Goal: Contribute content: Contribute content

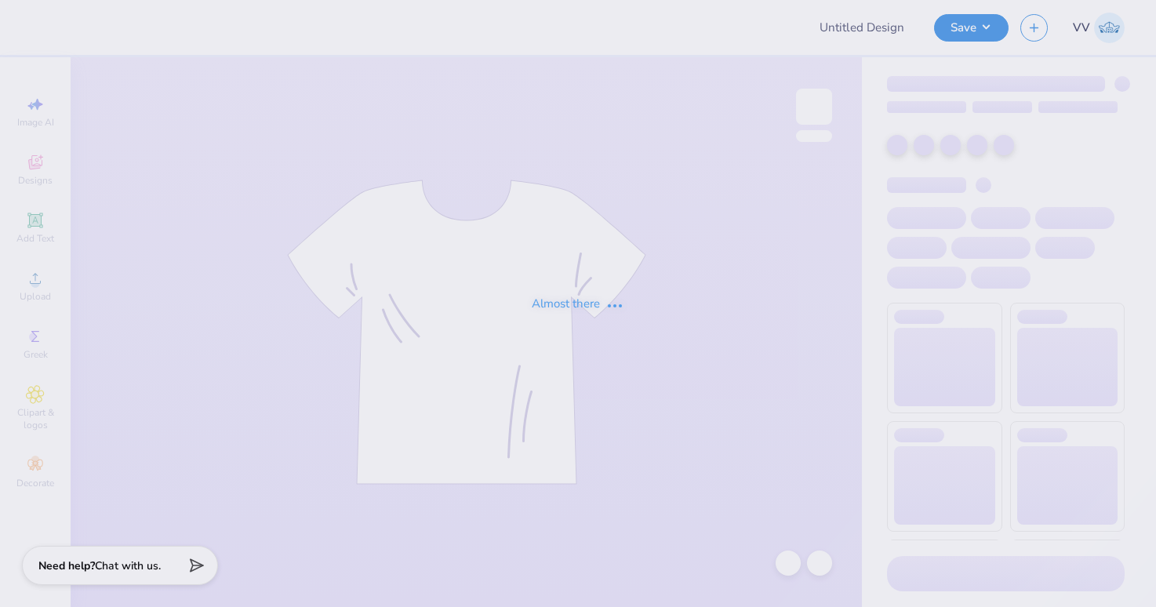
type input "APHI senior dads weekend"
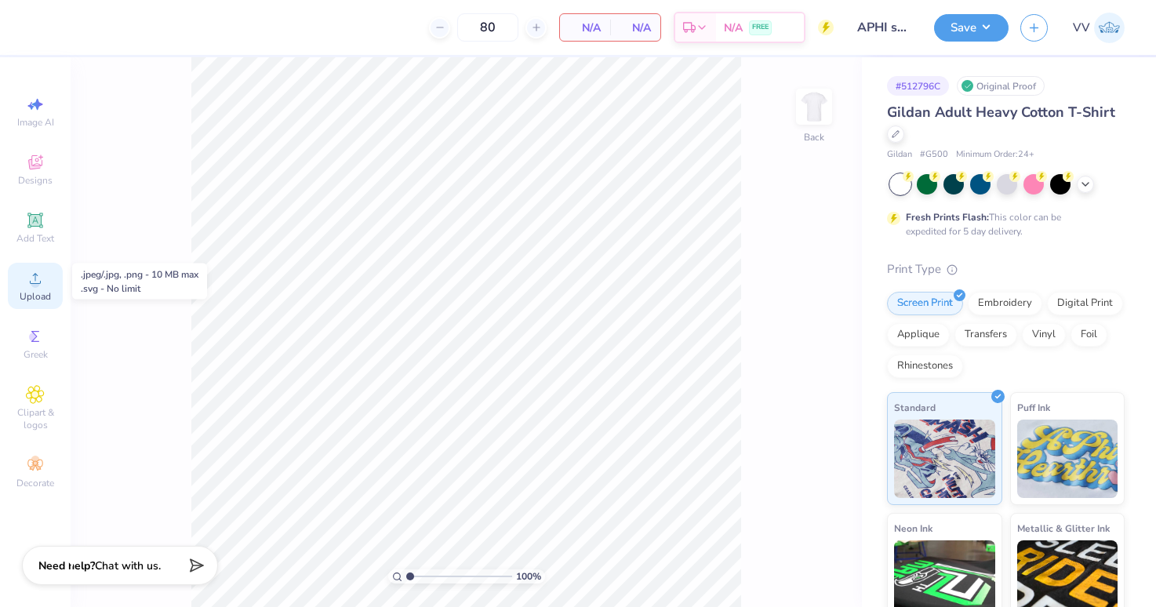
click at [54, 270] on div "Upload" at bounding box center [35, 286] width 55 height 46
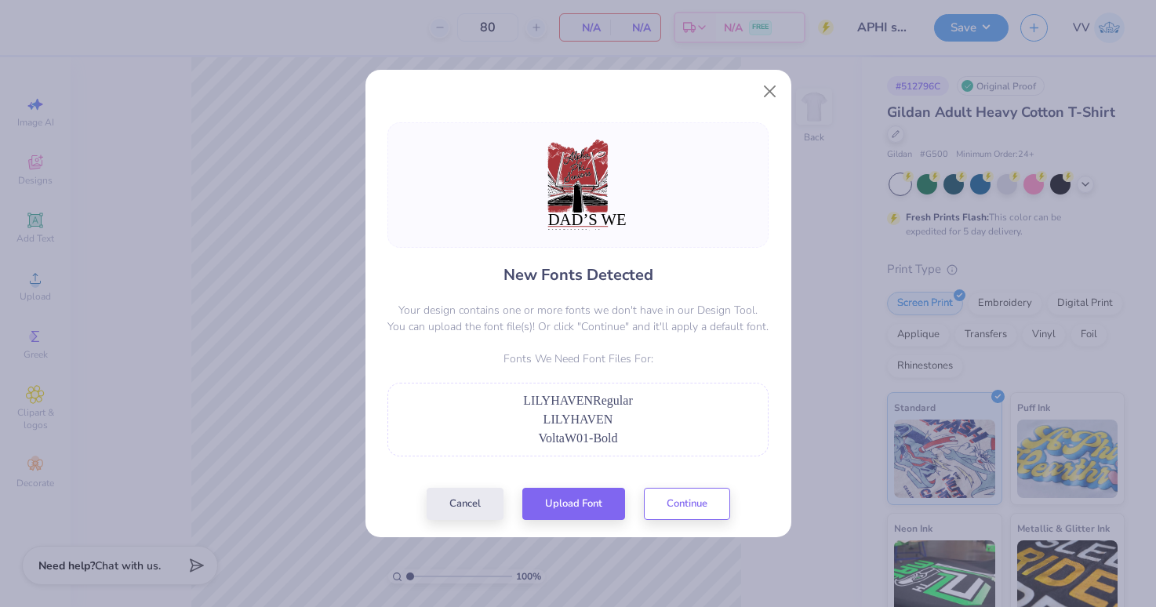
click at [595, 484] on div "New Fonts Detected Your design contains one or more fonts we don't have in our …" at bounding box center [578, 321] width 390 height 398
click at [587, 493] on button "Upload Font" at bounding box center [573, 500] width 103 height 32
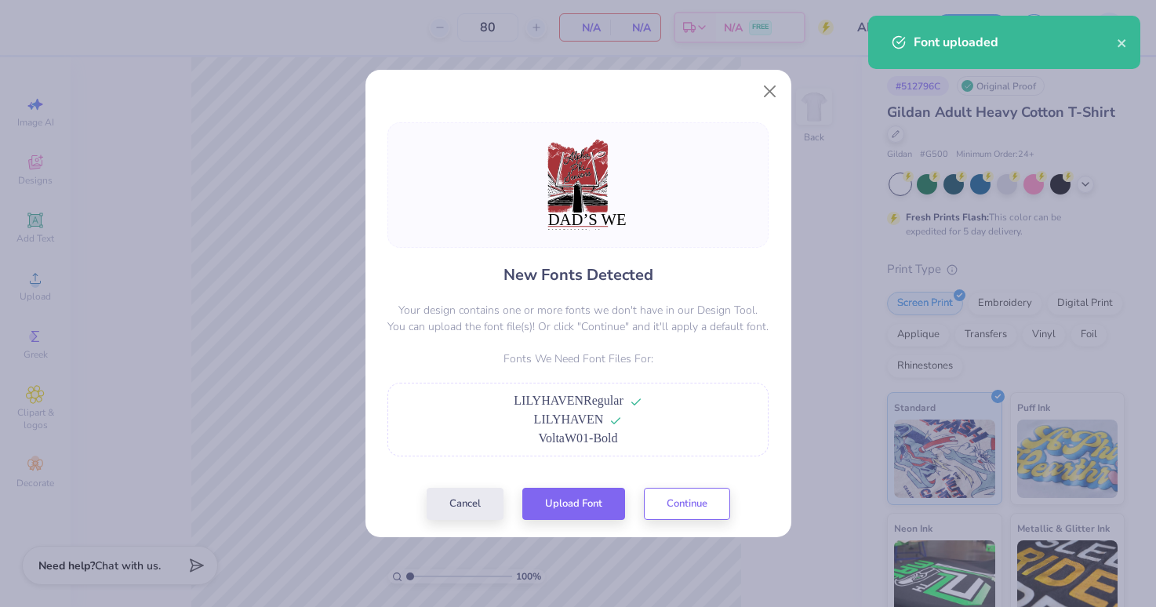
click at [578, 486] on div "New Fonts Detected Your design contains one or more fonts we don't have in our …" at bounding box center [578, 321] width 390 height 398
click at [577, 492] on button "Upload Font" at bounding box center [573, 500] width 103 height 32
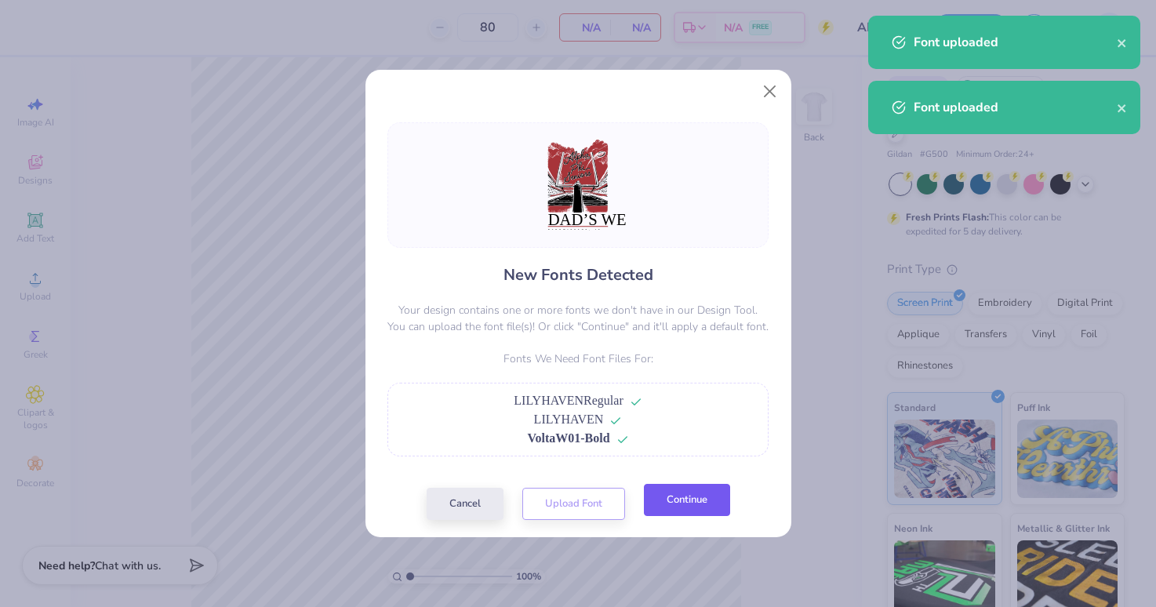
click at [686, 503] on button "Continue" at bounding box center [687, 500] width 86 height 32
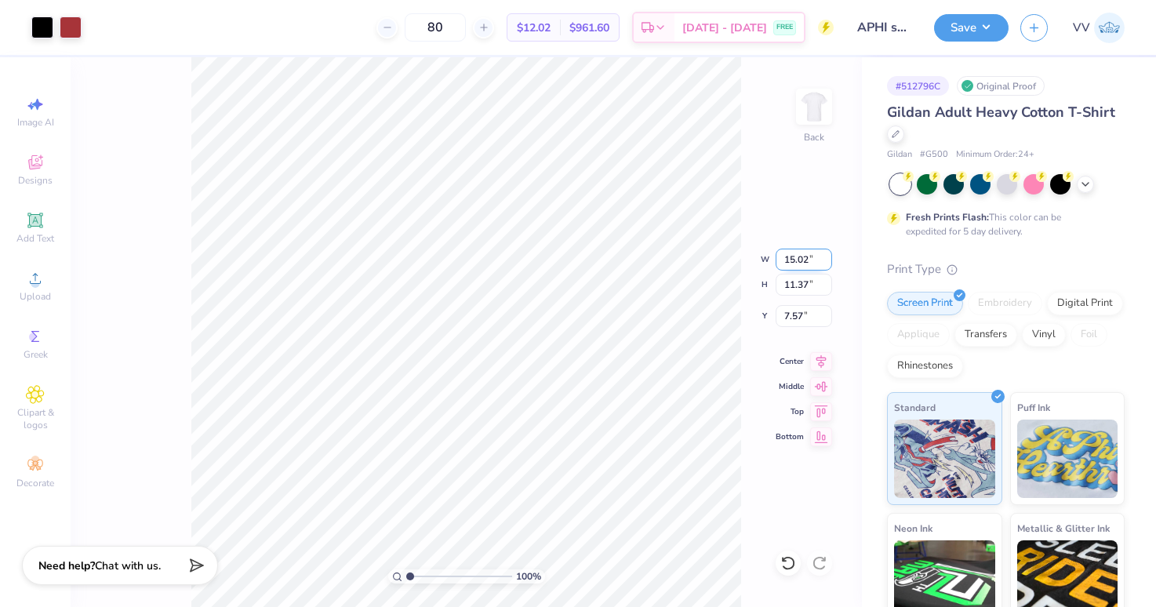
click at [792, 256] on input "15.02" at bounding box center [803, 260] width 56 height 22
type input "12.00"
type input "9.08"
type input "3.00"
type input "2.58"
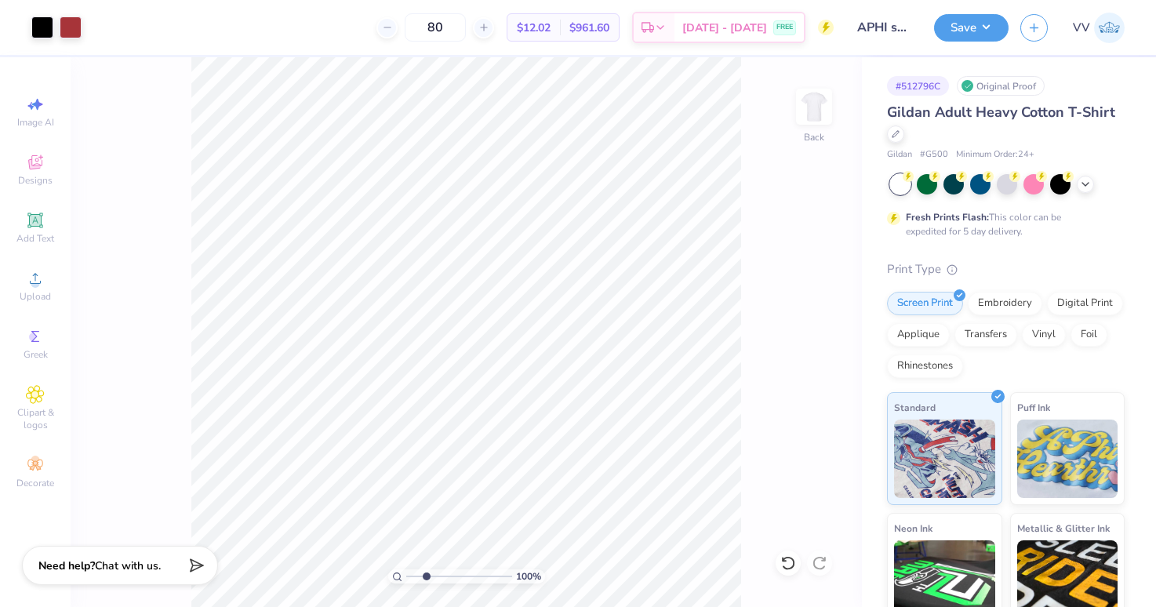
click at [426, 575] on input "range" at bounding box center [459, 576] width 106 height 14
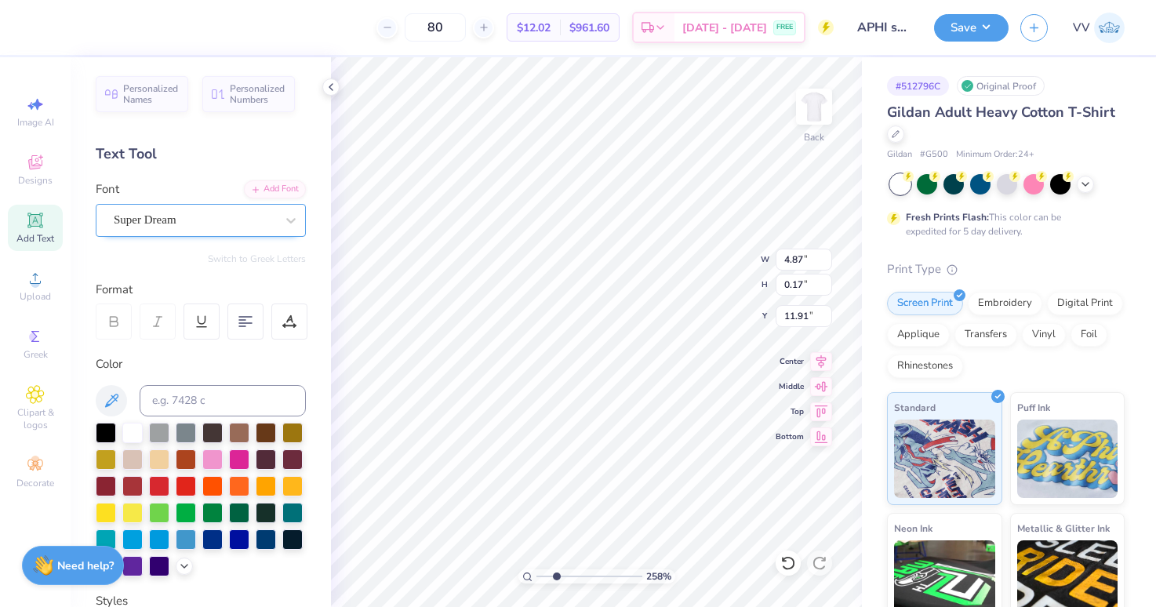
click at [146, 221] on div "Super Dream" at bounding box center [194, 220] width 165 height 24
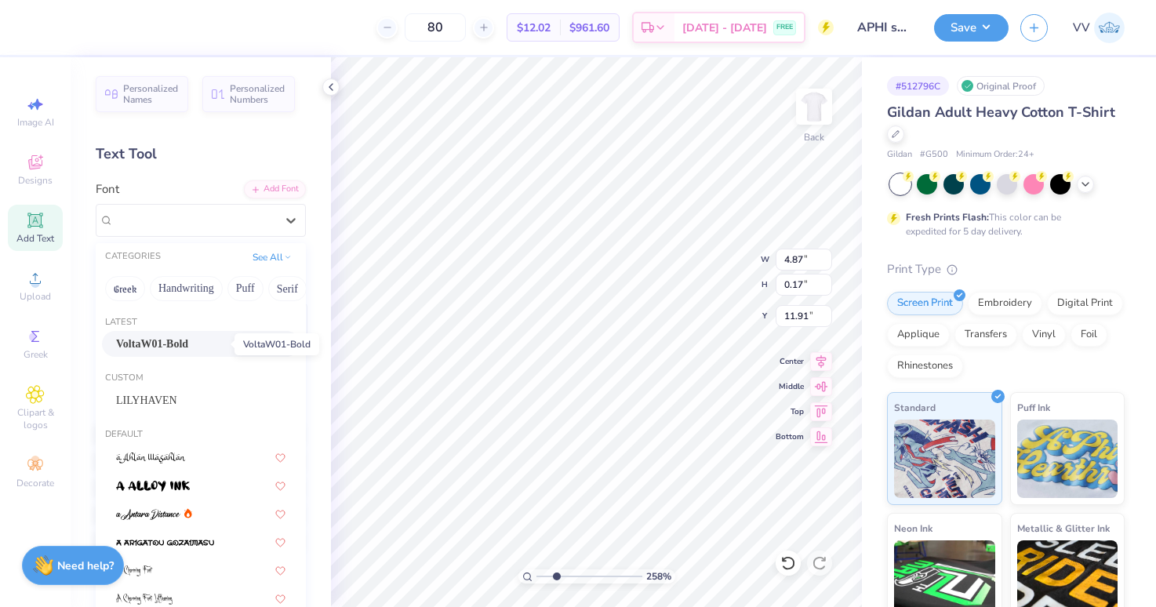
drag, startPoint x: 191, startPoint y: 341, endPoint x: 261, endPoint y: 355, distance: 72.0
click at [188, 341] on span "VoltaW01-Bold" at bounding box center [152, 344] width 72 height 16
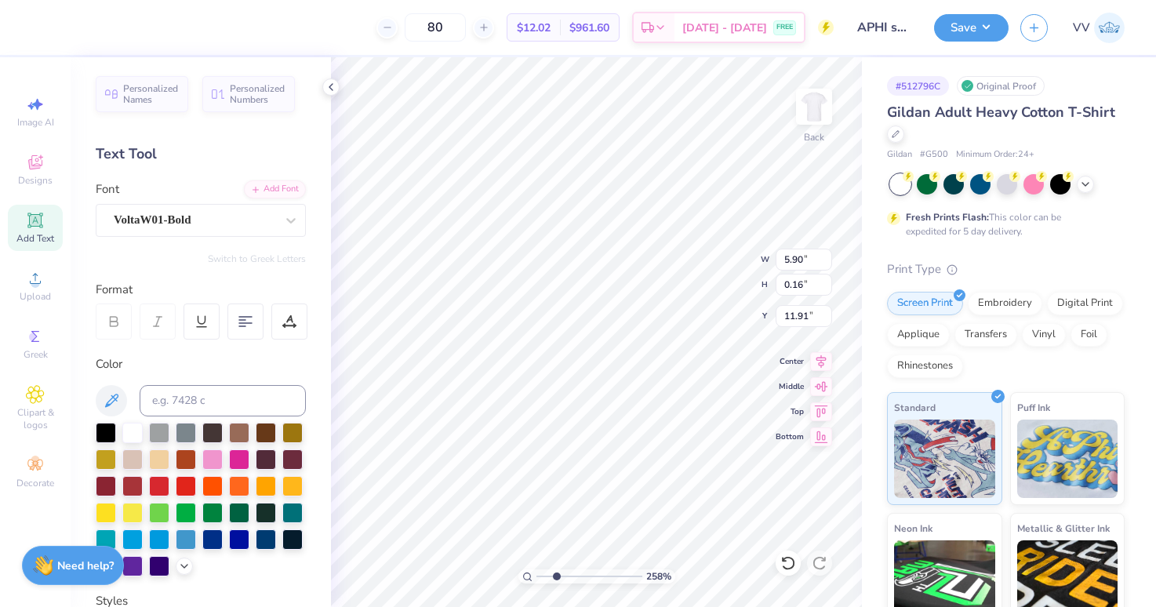
type input "5.90"
type input "0.16"
type input "6.49"
type input "9.07"
type input "3.00"
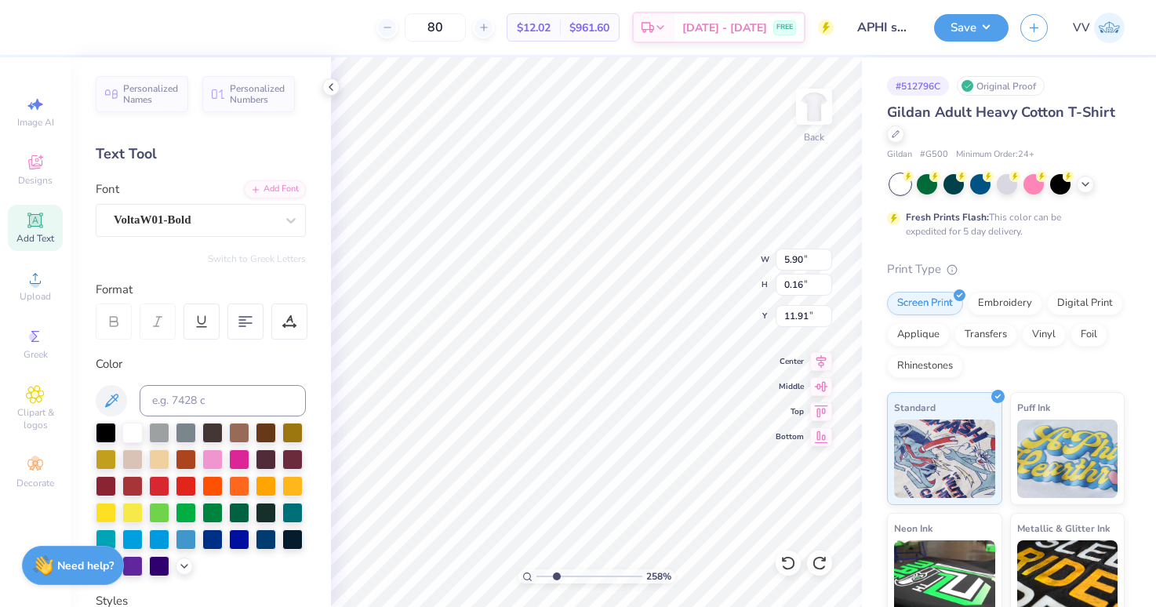
type input "11.93"
type input "11.95"
type input "1.20"
type input "10.34"
click at [198, 205] on div "Super Dream" at bounding box center [201, 220] width 210 height 33
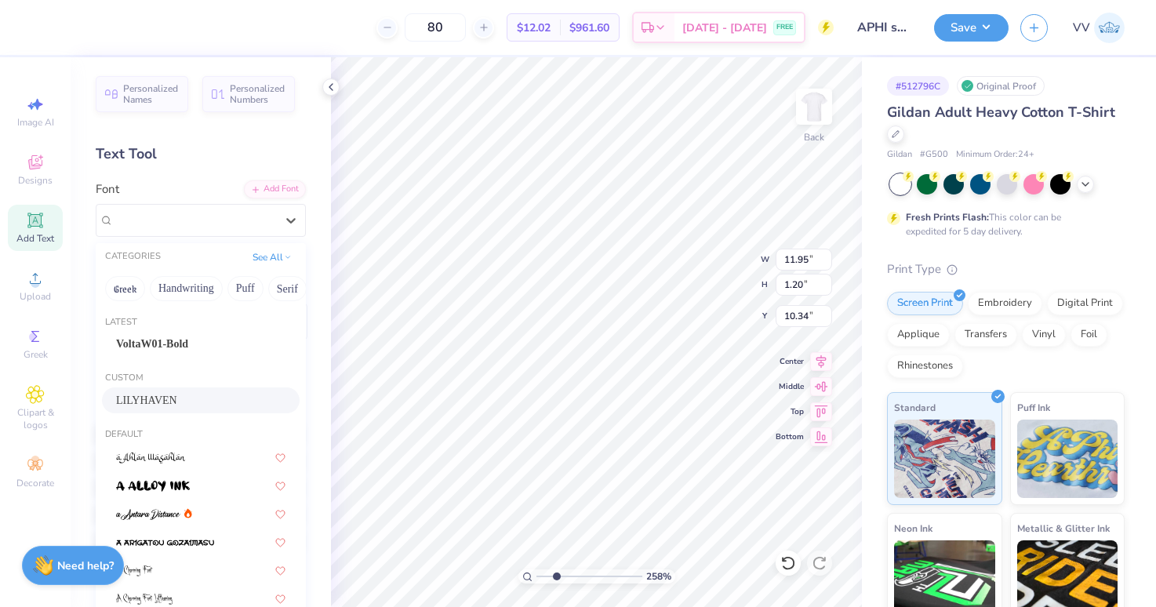
drag, startPoint x: 171, startPoint y: 401, endPoint x: 185, endPoint y: 388, distance: 19.4
click at [170, 401] on div "LILYHAVEN" at bounding box center [200, 400] width 169 height 16
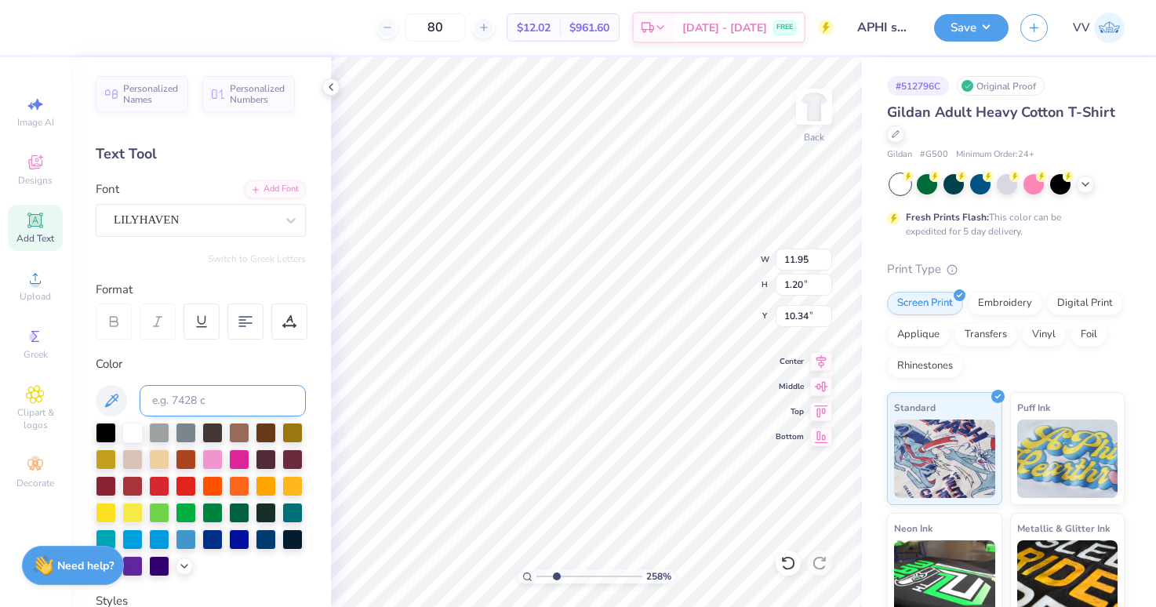
type input "5.98"
type input "1.16"
type input "10.37"
type input "6.02"
type input "8.73"
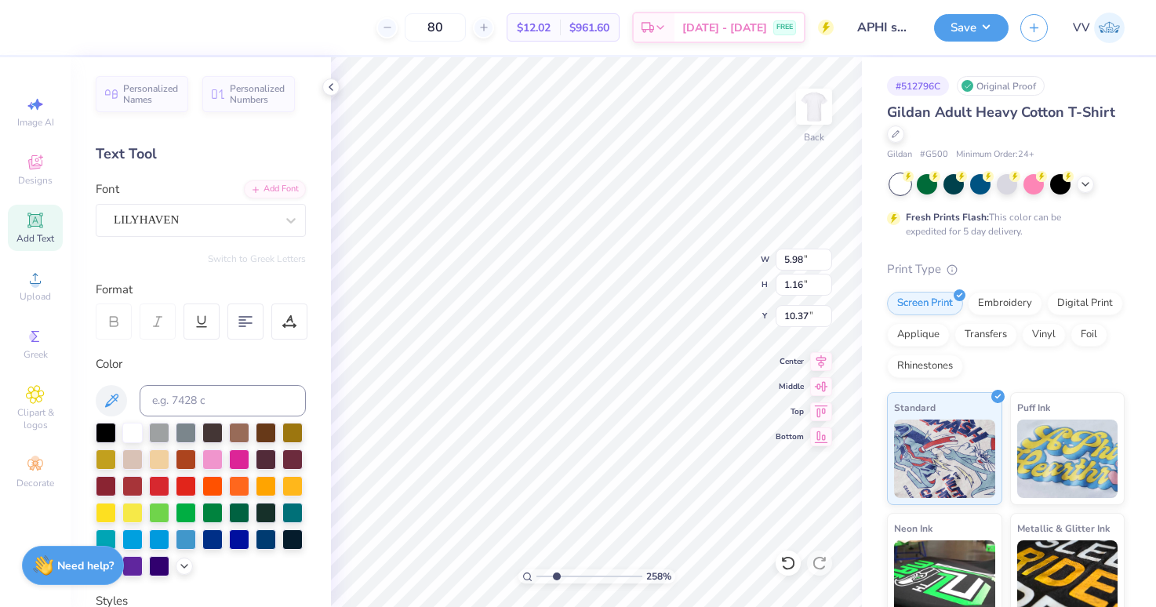
type input "3.00"
type input "11.91"
click at [821, 321] on input "11.91" at bounding box center [803, 316] width 56 height 22
type input "10.38"
type input "5.18"
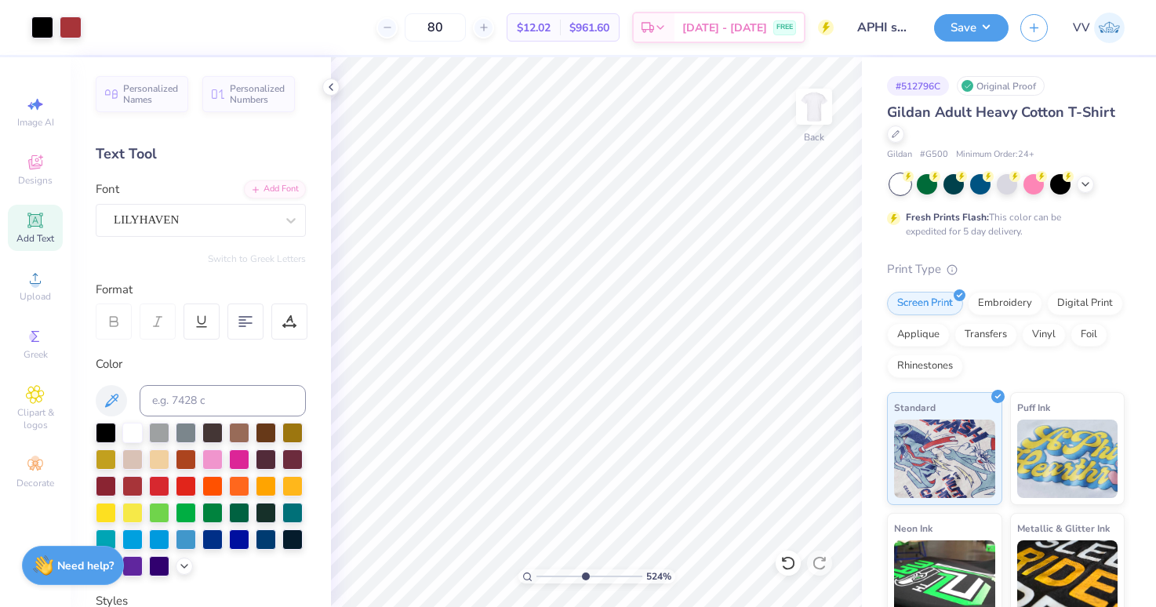
drag, startPoint x: 562, startPoint y: 572, endPoint x: 584, endPoint y: 571, distance: 22.0
click at [583, 572] on input "range" at bounding box center [589, 576] width 106 height 14
type input "1.15"
click at [823, 290] on input "1.15" at bounding box center [803, 285] width 56 height 22
click at [826, 320] on input "10.37" at bounding box center [803, 316] width 56 height 22
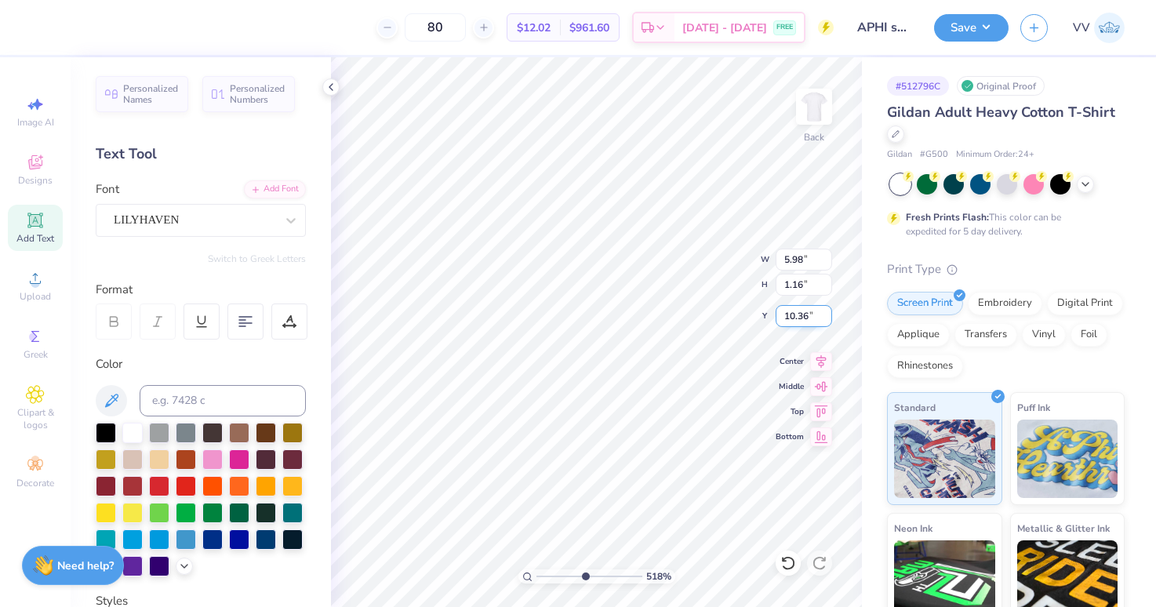
click at [825, 319] on input "10.36" at bounding box center [803, 316] width 56 height 22
type input "10.37"
click at [822, 311] on input "10.37" at bounding box center [803, 316] width 56 height 22
drag, startPoint x: 570, startPoint y: 576, endPoint x: 533, endPoint y: 582, distance: 37.3
type input "1"
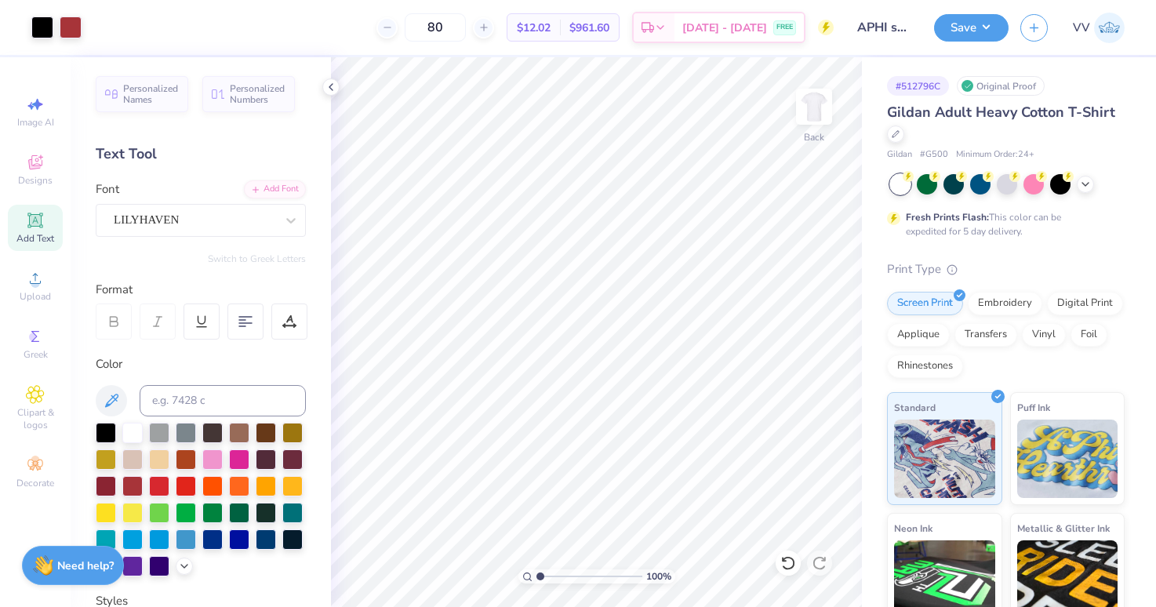
click at [536, 583] on input "range" at bounding box center [589, 576] width 106 height 14
click at [796, 291] on input "9.07" at bounding box center [803, 285] width 56 height 22
type input "13"
type input "8.62"
type input "13.00"
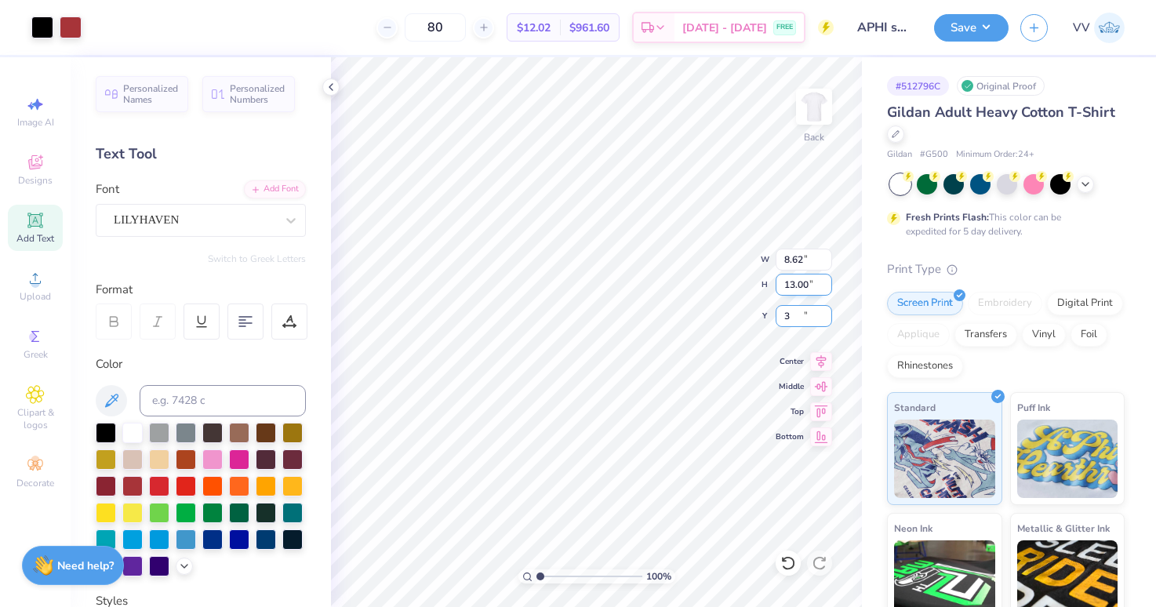
type input "3.00"
click at [795, 275] on input "13.00" at bounding box center [803, 285] width 56 height 22
type input "15"
type input "9.95"
type input "15.00"
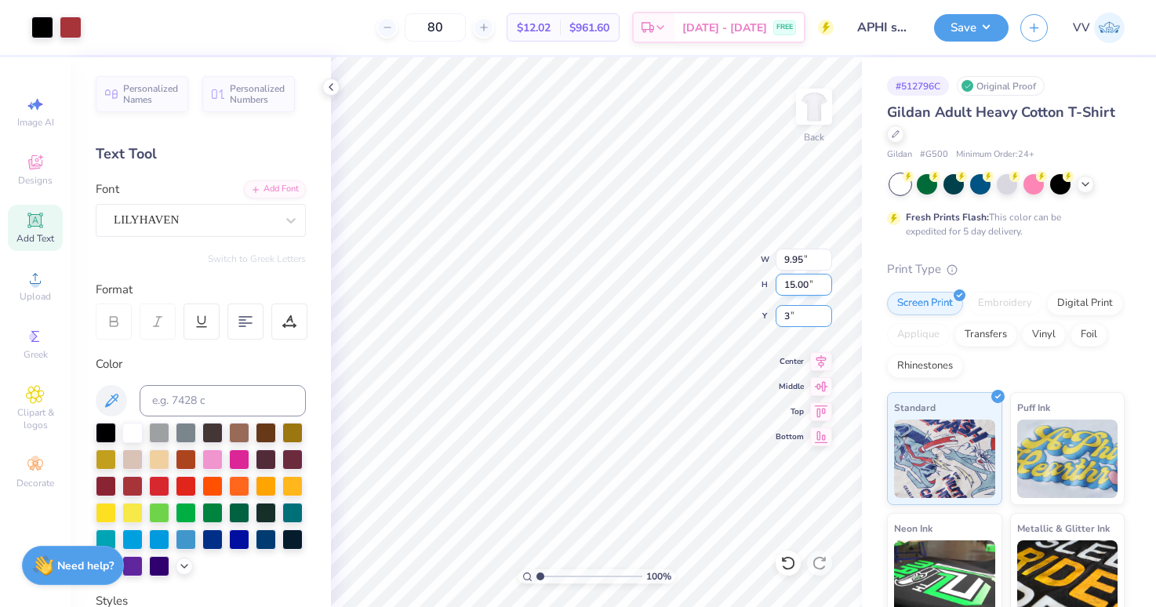
type input "3.00"
click at [946, 27] on button "Save" at bounding box center [971, 25] width 74 height 27
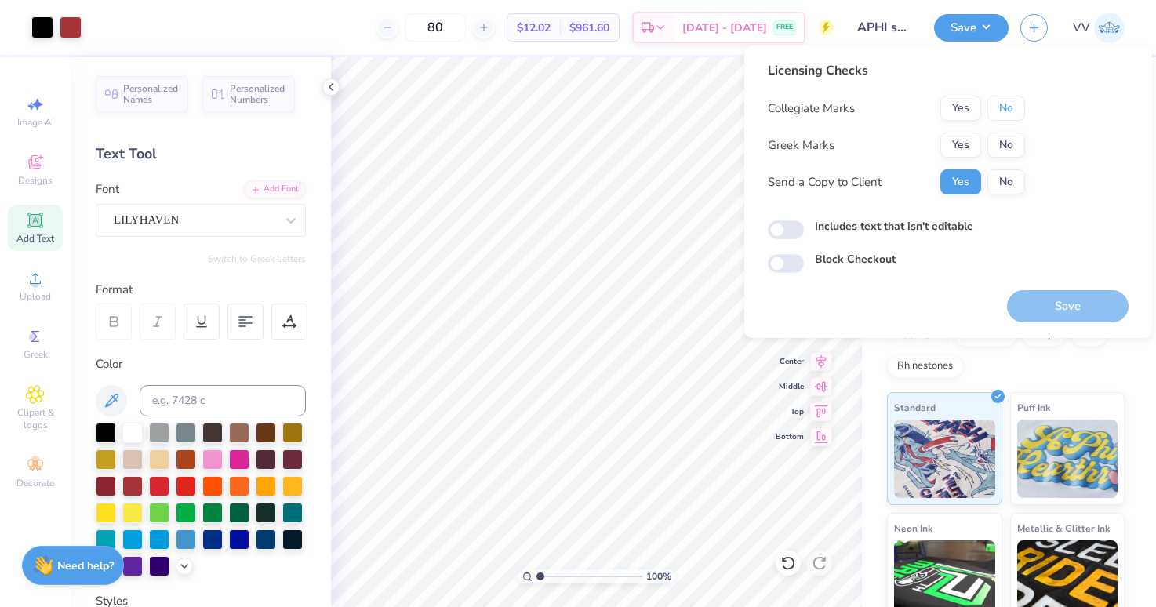
drag, startPoint x: 994, startPoint y: 103, endPoint x: 974, endPoint y: 129, distance: 32.9
click at [994, 103] on button "No" at bounding box center [1006, 108] width 38 height 25
click at [958, 146] on button "Yes" at bounding box center [960, 145] width 41 height 25
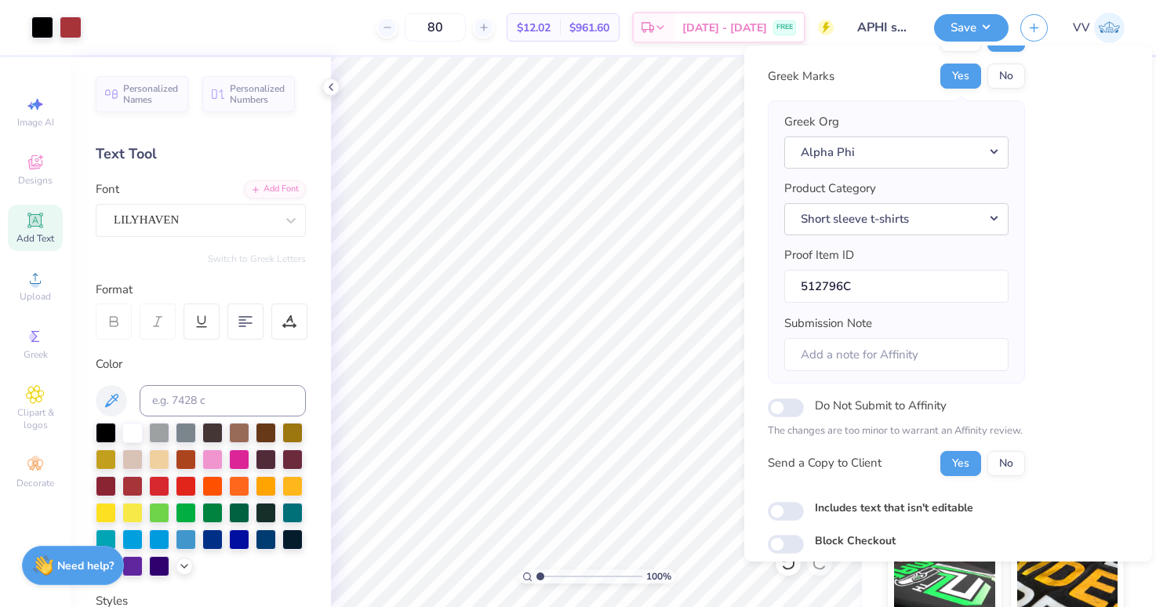
scroll to position [126, 0]
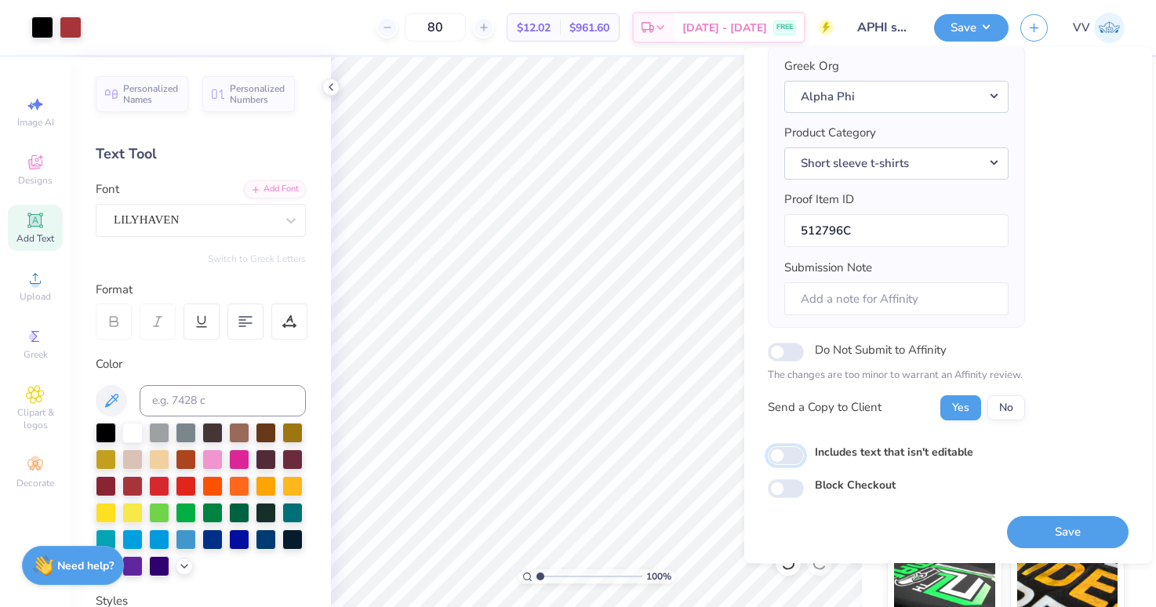
click at [790, 455] on input "Includes text that isn't editable" at bounding box center [786, 455] width 36 height 19
checkbox input "true"
click at [1034, 530] on button "Save" at bounding box center [1068, 532] width 122 height 32
